Goal: Navigation & Orientation: Find specific page/section

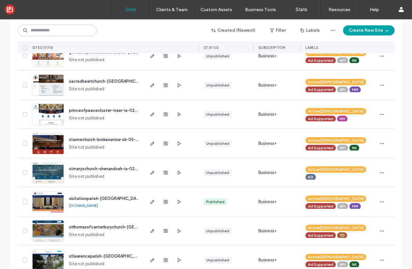
scroll to position [2034, 0]
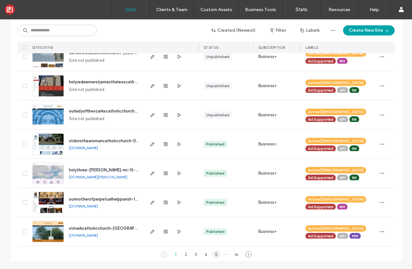
click at [213, 254] on div "5" at bounding box center [217, 254] width 8 height 8
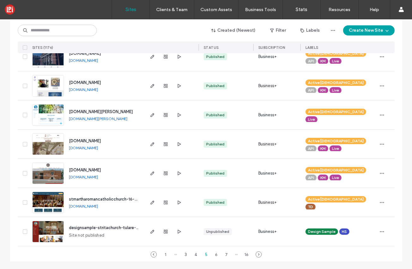
click at [101, 168] on span "www.stjohnsacademynd.org" at bounding box center [85, 169] width 32 height 5
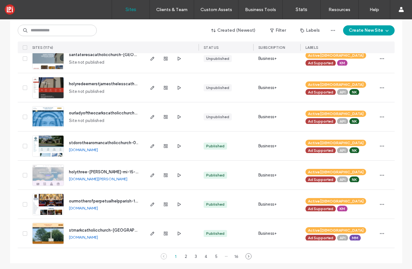
scroll to position [2034, 0]
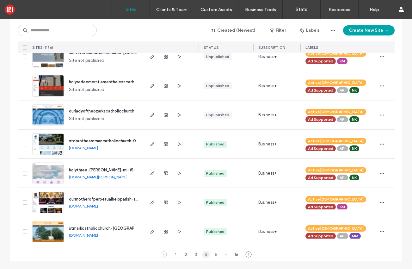
click at [205, 254] on div "4" at bounding box center [207, 254] width 8 height 8
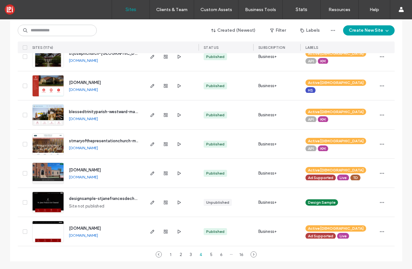
click at [76, 83] on span "www.stjoeaddison.com" at bounding box center [85, 82] width 32 height 5
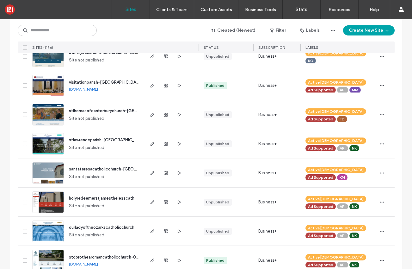
scroll to position [2034, 0]
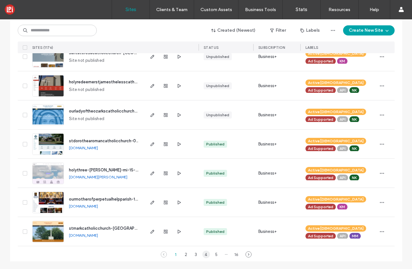
click at [203, 255] on div "4" at bounding box center [207, 254] width 8 height 8
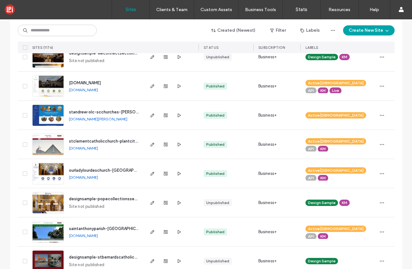
scroll to position [1682, 0]
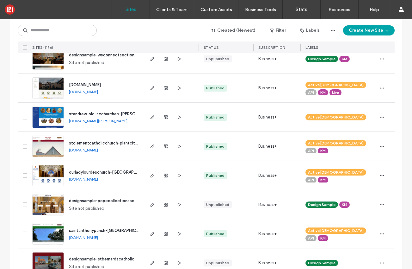
click at [108, 200] on span "designsample-popecollectionssections-kaylee" at bounding box center [115, 200] width 92 height 5
